Goal: Navigation & Orientation: Find specific page/section

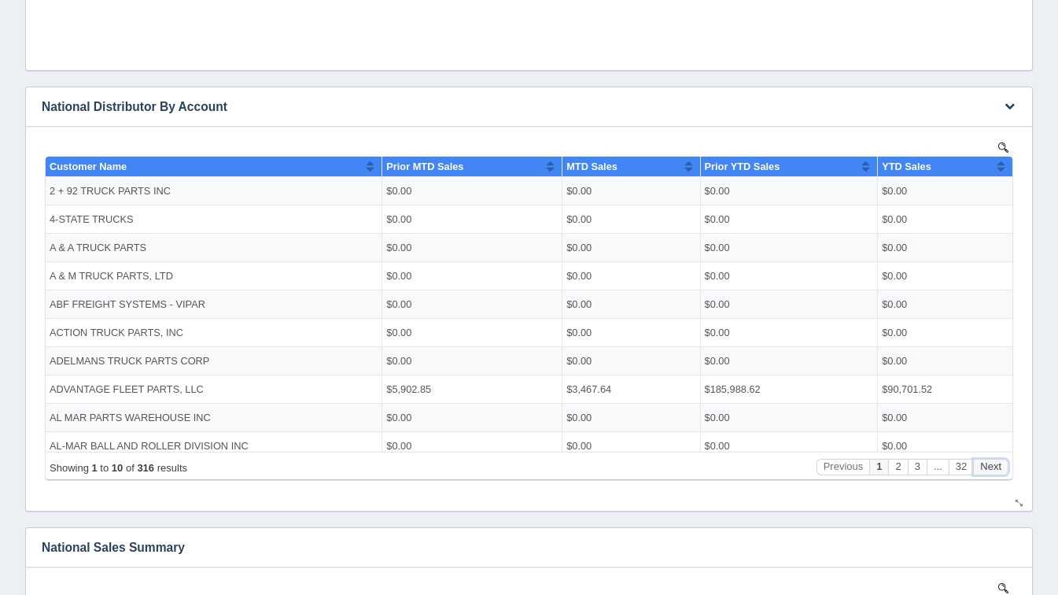
click at [991, 469] on button "Next" at bounding box center [990, 466] width 35 height 17
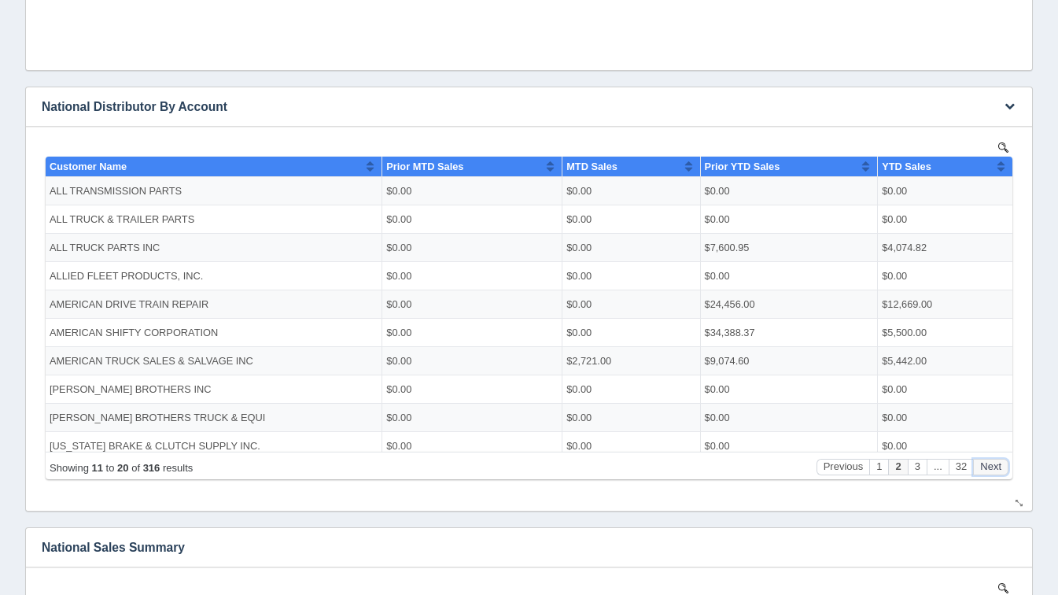
click at [991, 469] on button "Next" at bounding box center [990, 466] width 35 height 17
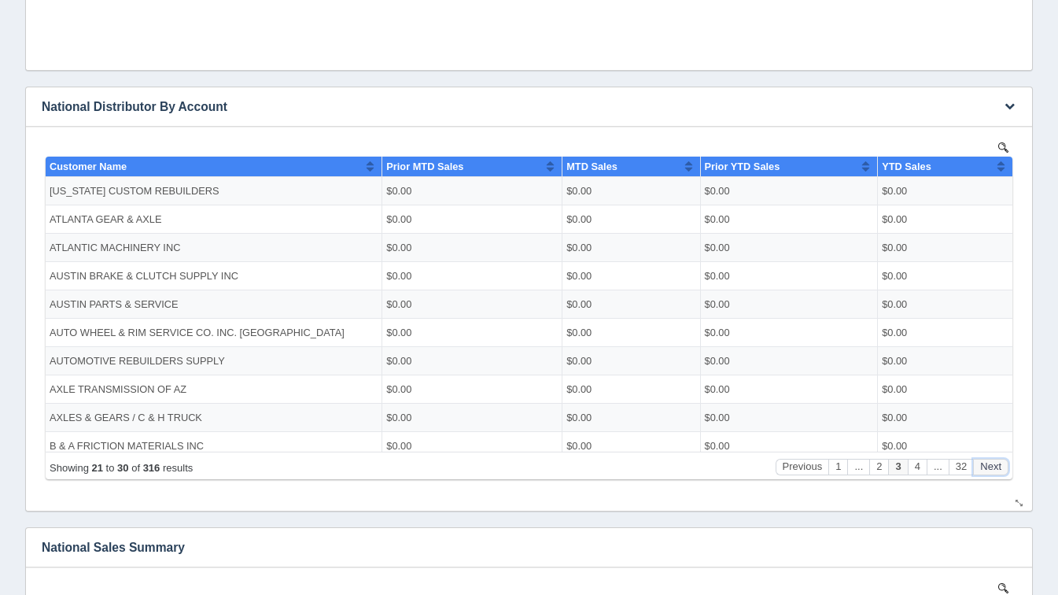
click at [991, 469] on button "Next" at bounding box center [990, 466] width 35 height 17
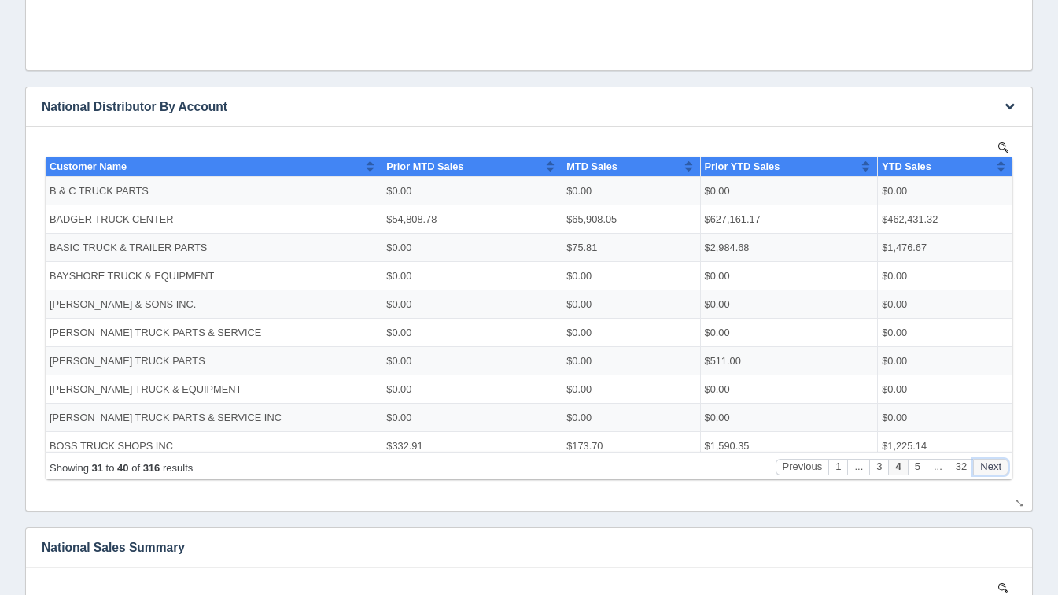
click at [991, 469] on button "Next" at bounding box center [990, 466] width 35 height 17
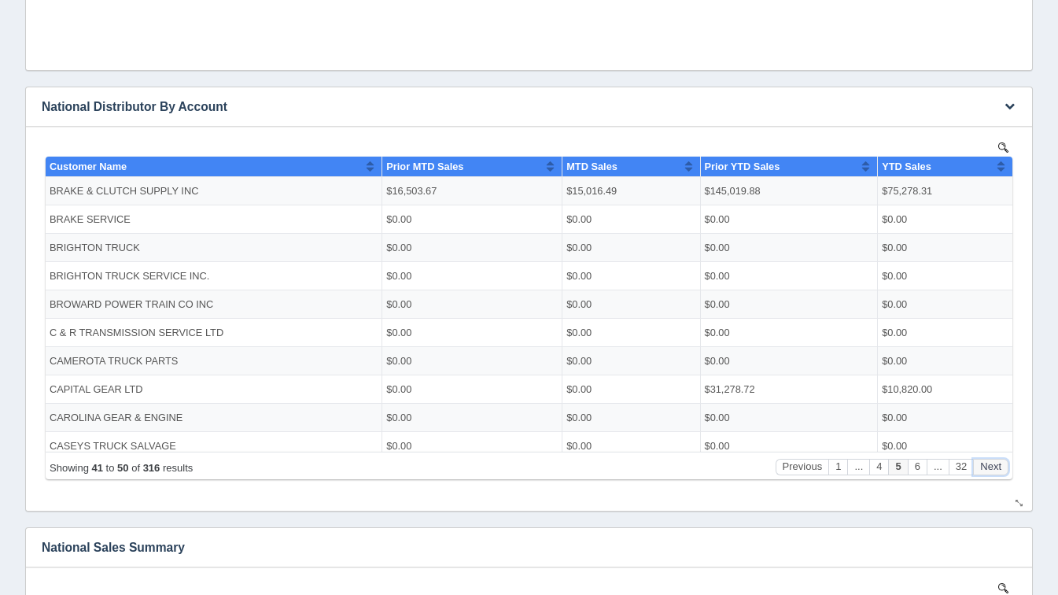
click at [991, 469] on button "Next" at bounding box center [990, 466] width 35 height 17
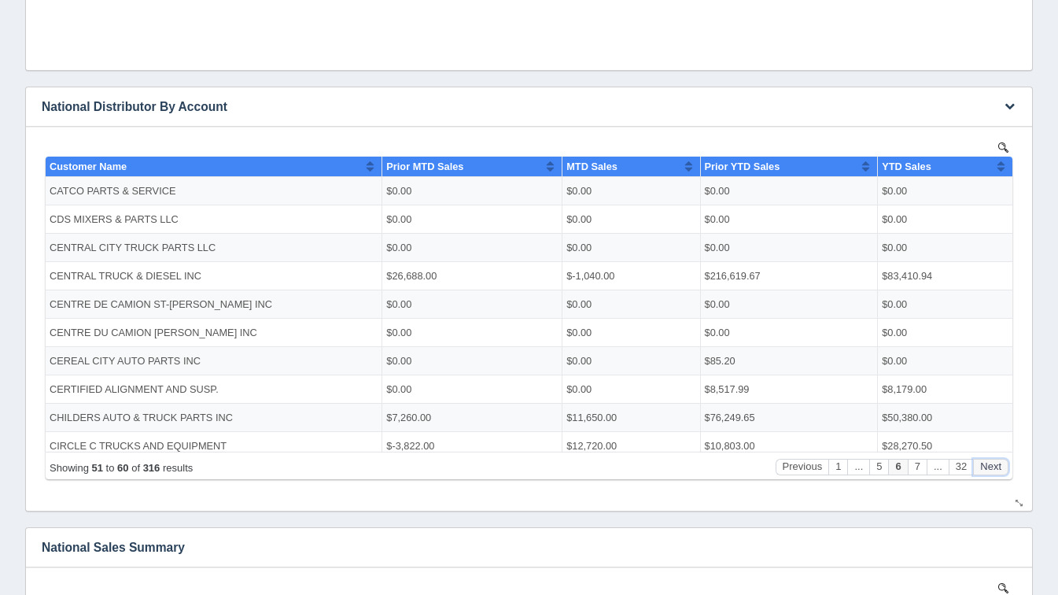
click at [991, 469] on button "Next" at bounding box center [990, 466] width 35 height 17
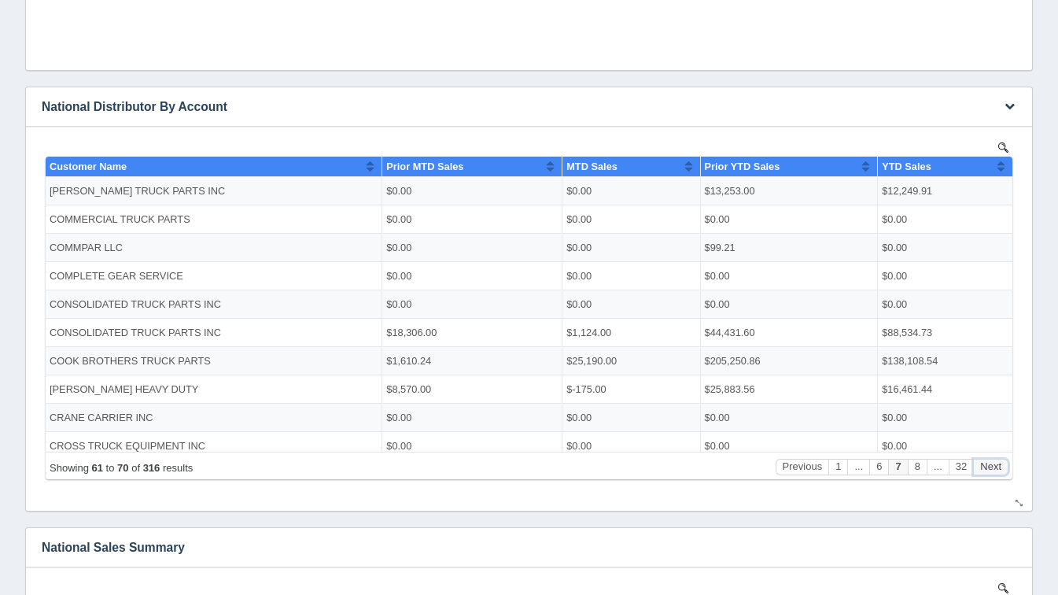
click at [991, 469] on button "Next" at bounding box center [990, 466] width 35 height 17
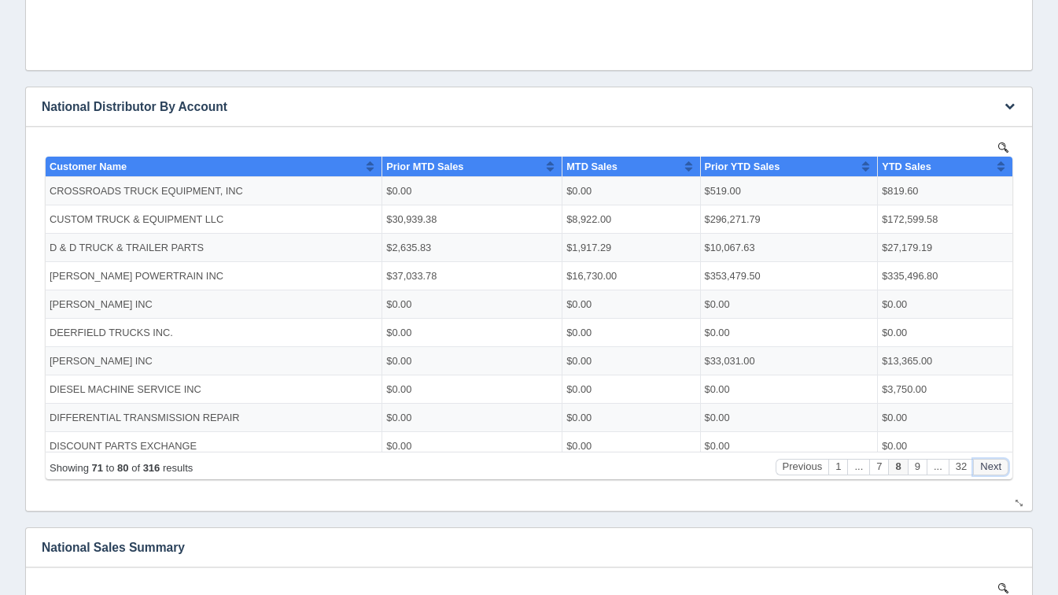
click at [991, 469] on button "Next" at bounding box center [990, 466] width 35 height 17
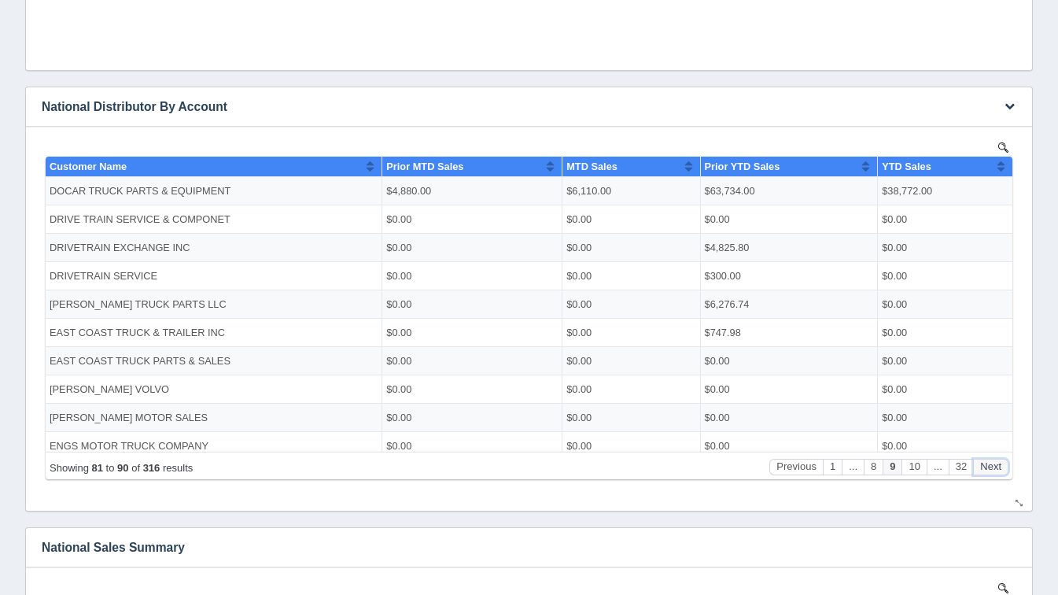
click at [991, 469] on button "Next" at bounding box center [990, 466] width 35 height 17
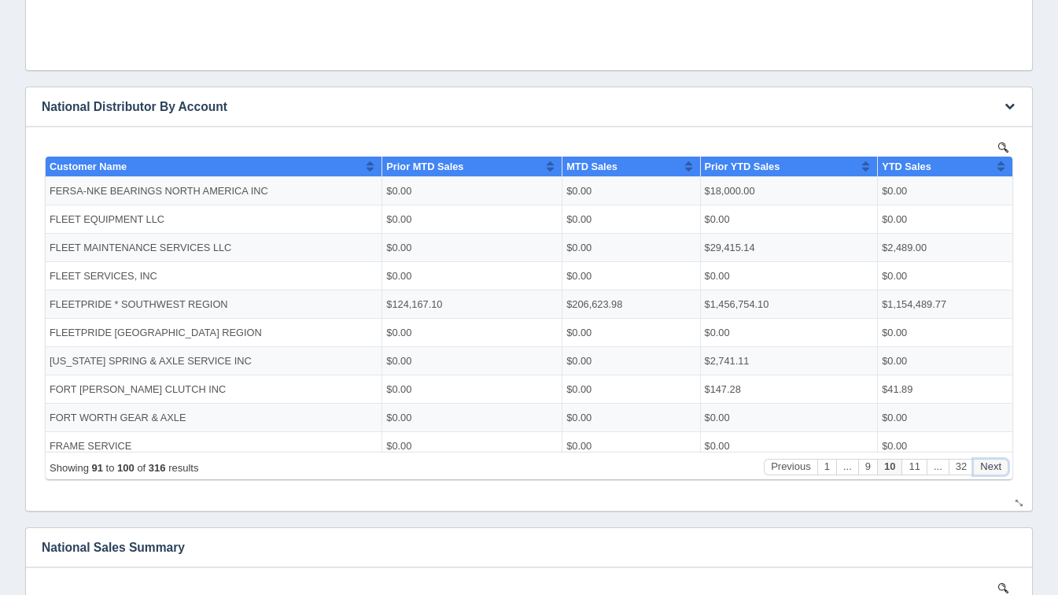
click at [991, 469] on button "Next" at bounding box center [990, 466] width 35 height 17
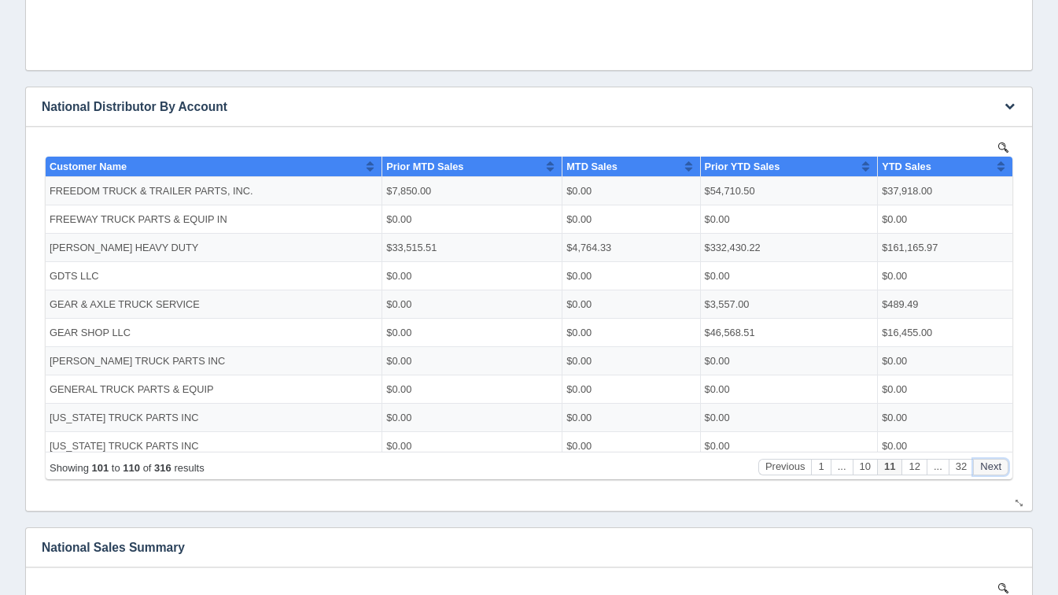
click at [991, 469] on button "Next" at bounding box center [990, 466] width 35 height 17
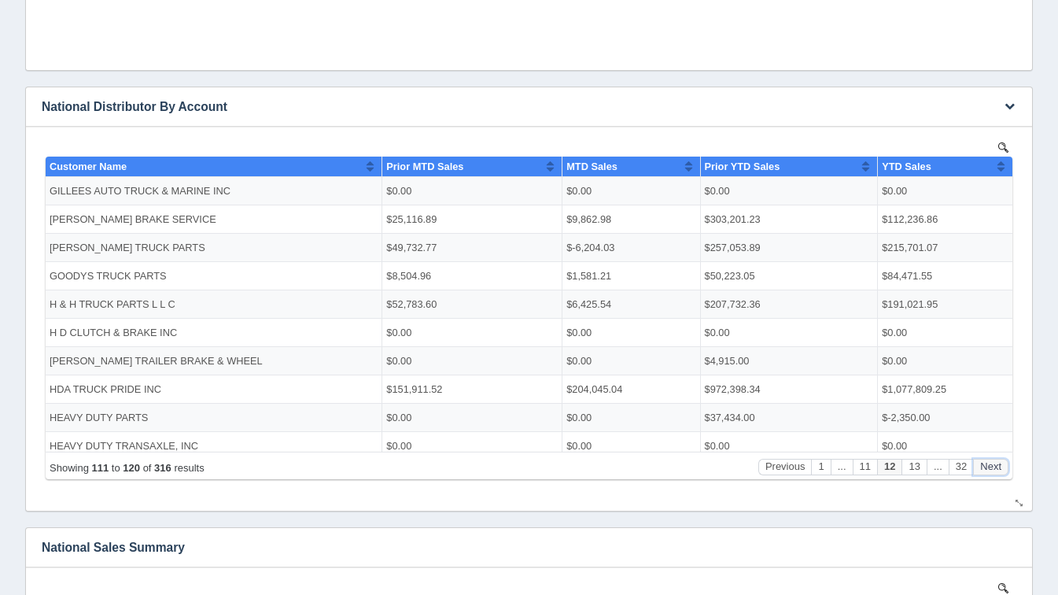
click at [991, 469] on button "Next" at bounding box center [990, 466] width 35 height 17
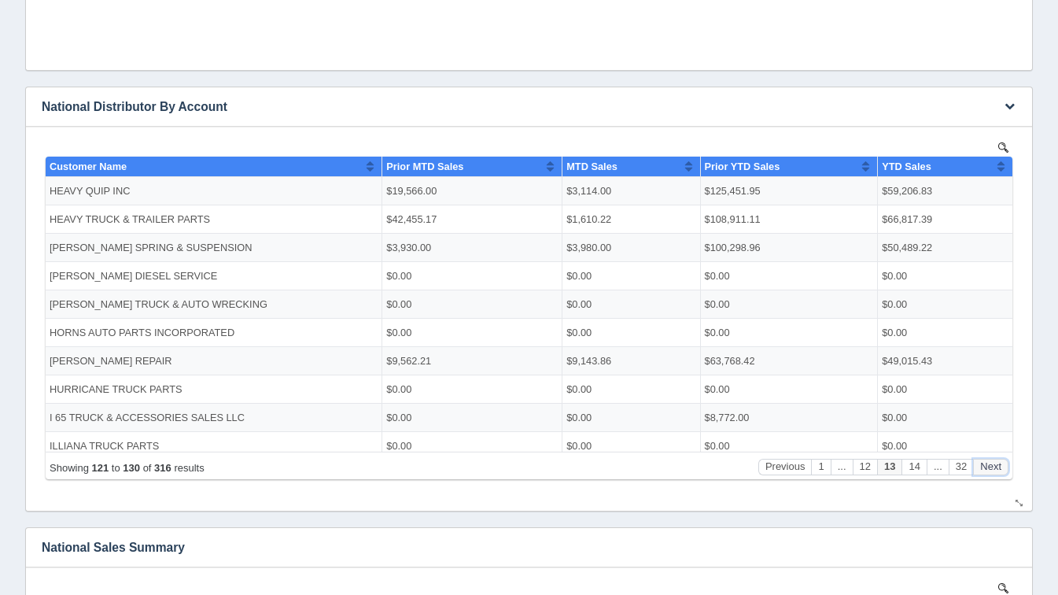
click at [991, 469] on button "Next" at bounding box center [990, 466] width 35 height 17
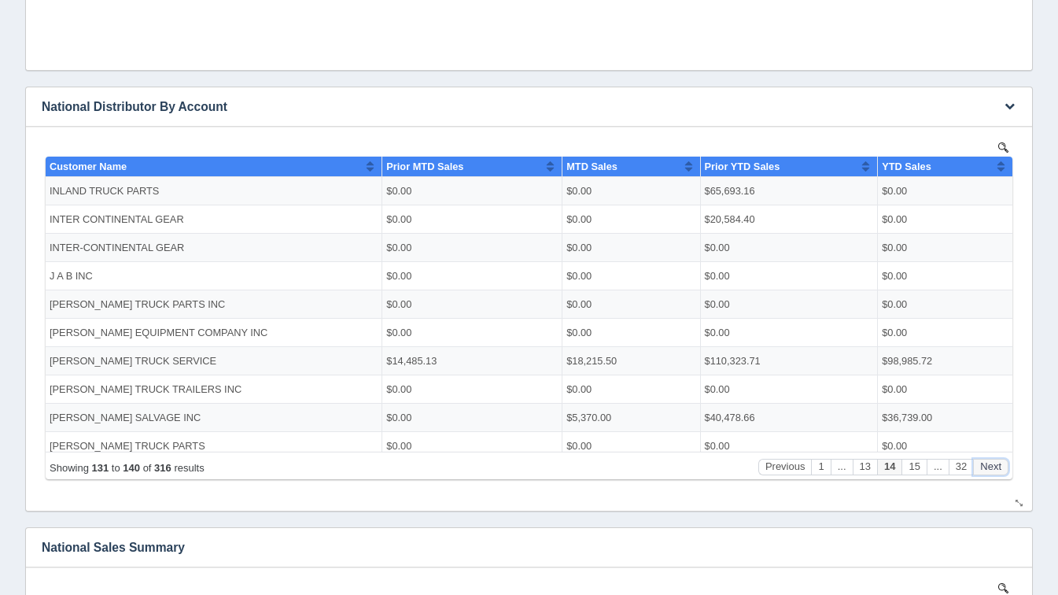
click at [991, 469] on button "Next" at bounding box center [990, 466] width 35 height 17
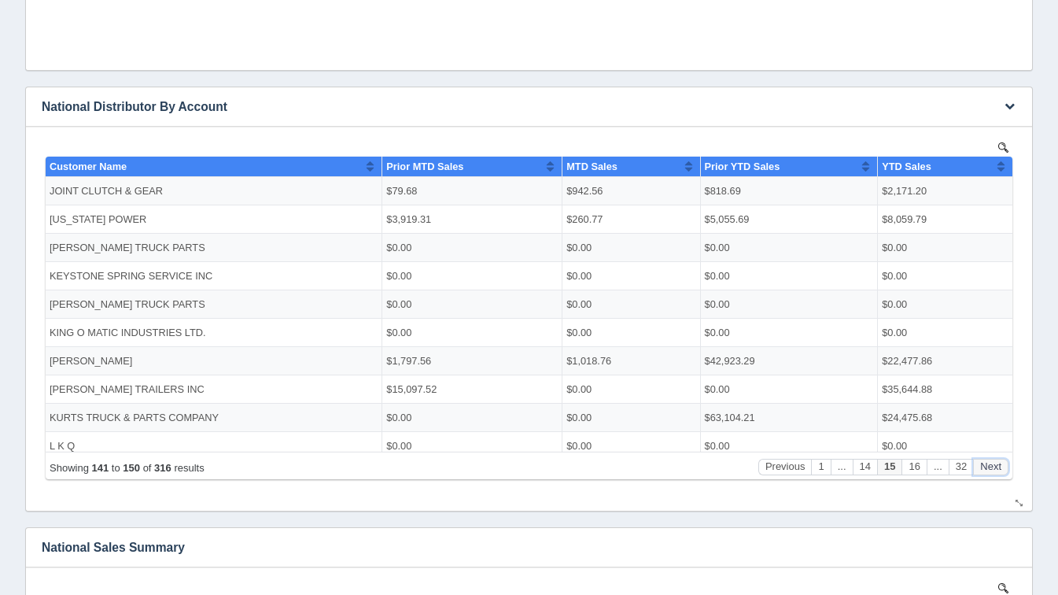
click at [991, 469] on button "Next" at bounding box center [990, 466] width 35 height 17
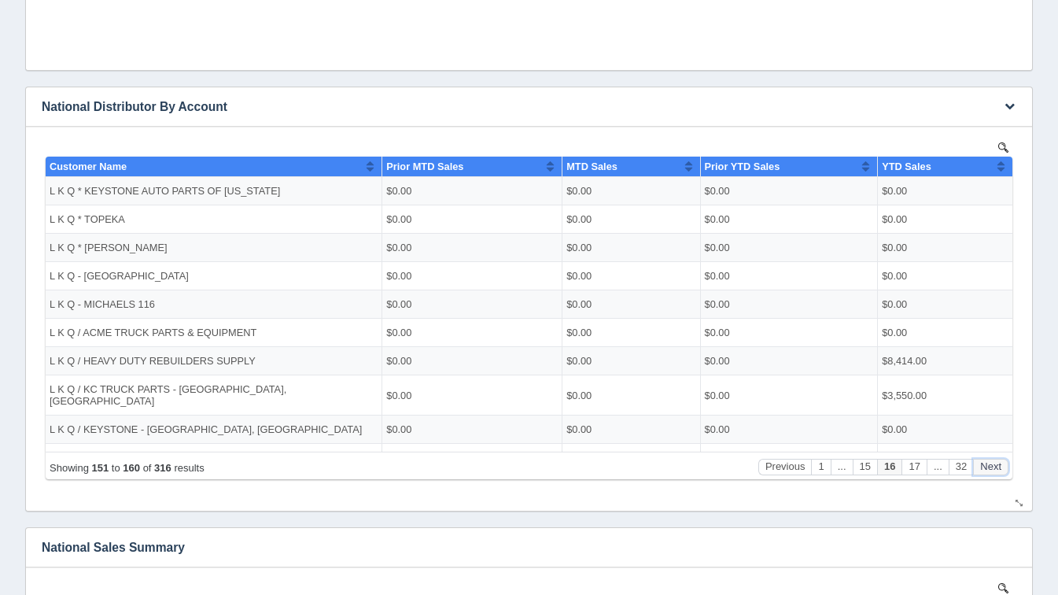
click at [991, 469] on button "Next" at bounding box center [990, 466] width 35 height 17
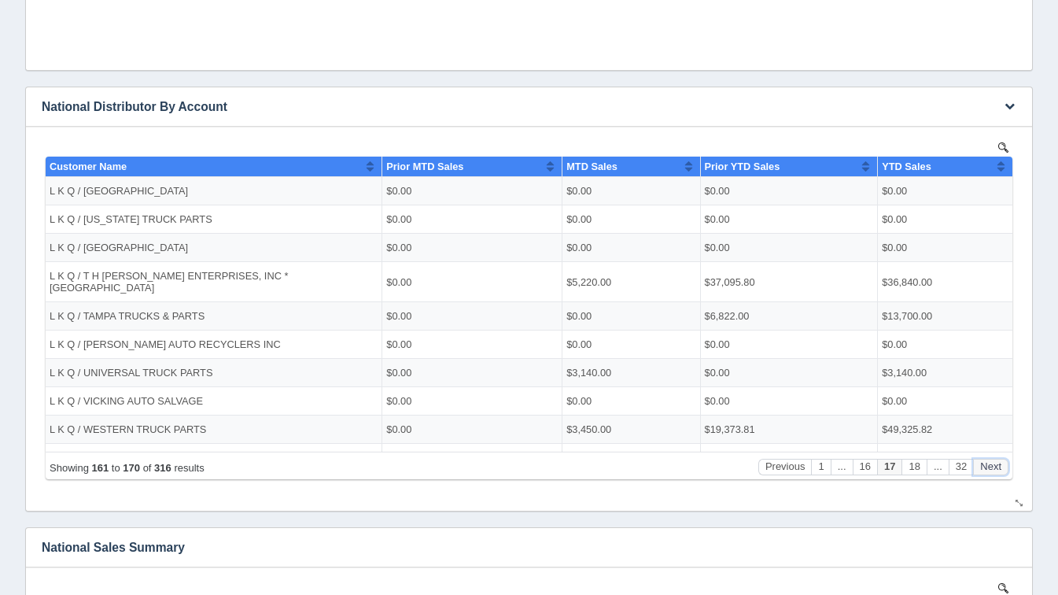
click at [991, 469] on button "Next" at bounding box center [990, 466] width 35 height 17
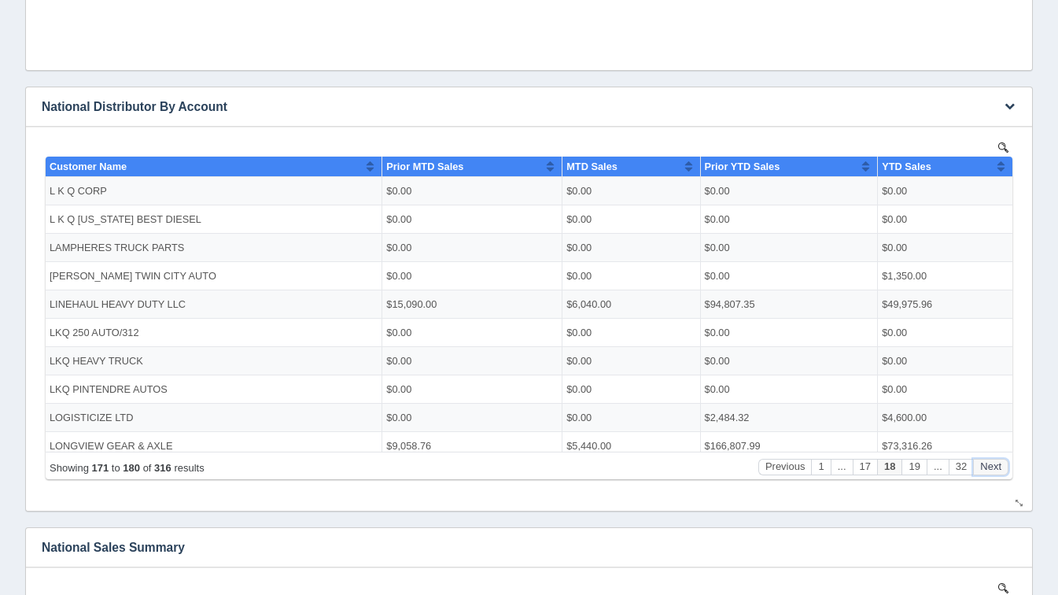
click at [991, 469] on button "Next" at bounding box center [990, 466] width 35 height 17
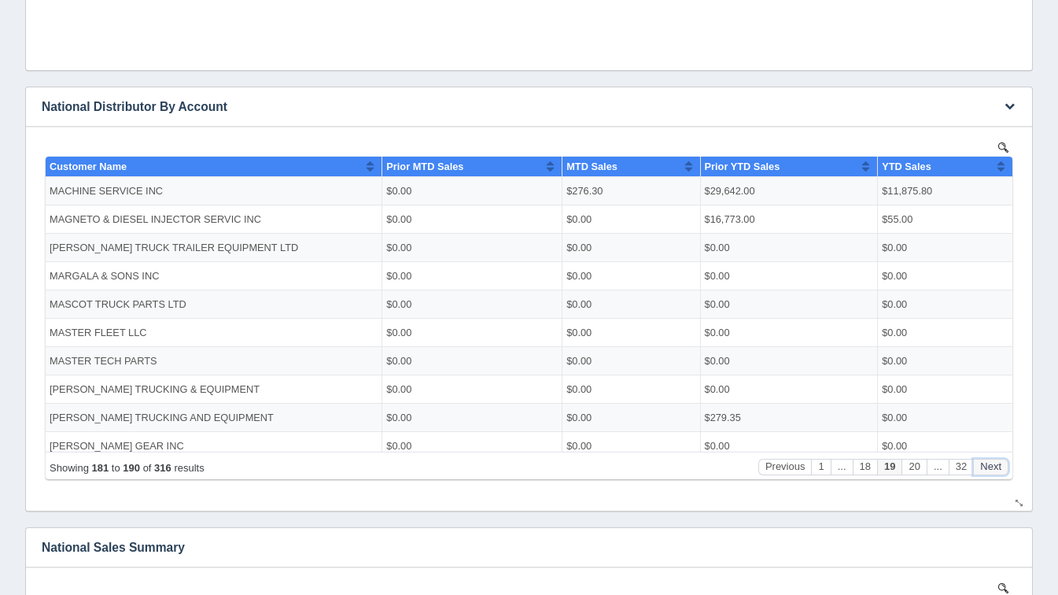
click at [991, 469] on button "Next" at bounding box center [990, 466] width 35 height 17
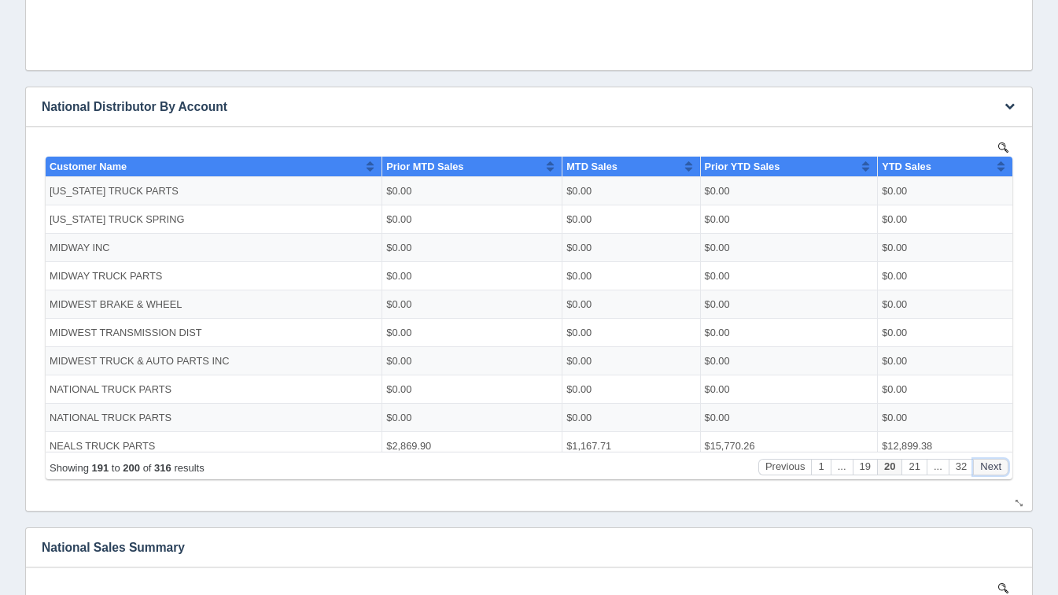
click at [991, 469] on button "Next" at bounding box center [990, 466] width 35 height 17
